Goal: Task Accomplishment & Management: Manage account settings

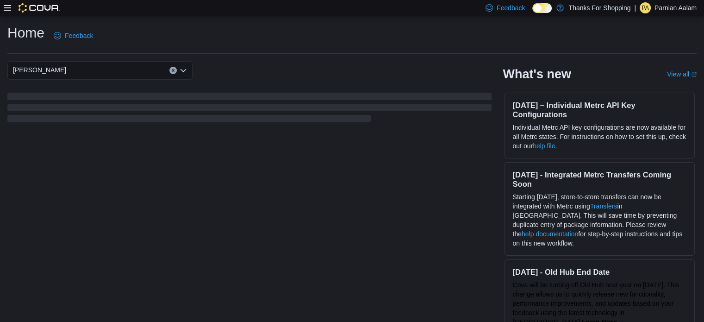
click at [669, 14] on div "Feedback Dark Mode Thanks For Shopping | PA Parnian Aalam" at bounding box center [589, 8] width 215 height 19
click at [662, 5] on p "Parnian Aalam" at bounding box center [676, 7] width 42 height 11
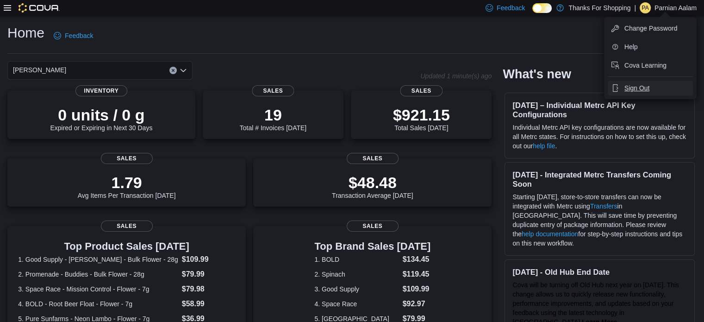
click at [628, 83] on span "Sign Out" at bounding box center [637, 87] width 25 height 9
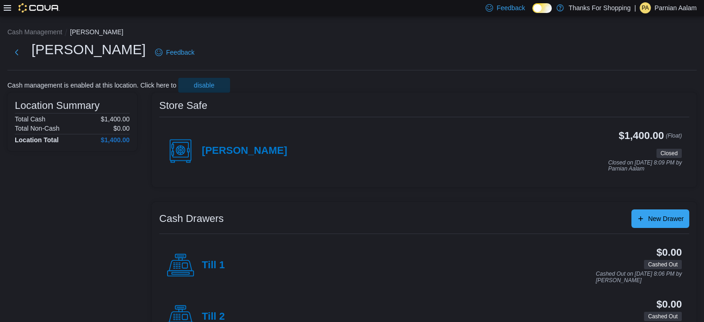
click at [670, 6] on p "Parnian Aalam" at bounding box center [676, 7] width 42 height 11
click at [639, 85] on span "Sign Out" at bounding box center [637, 87] width 25 height 9
